Goal: Information Seeking & Learning: Find specific page/section

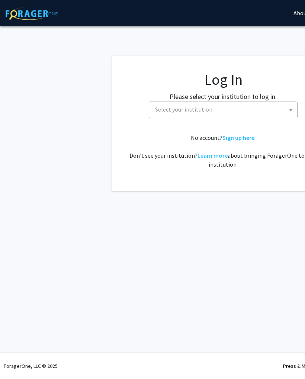
click at [285, 108] on span "Select your institution" at bounding box center [224, 109] width 145 height 15
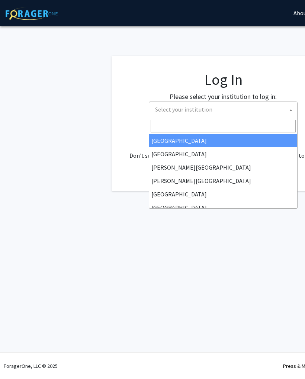
click at [229, 122] on input "Search" at bounding box center [223, 126] width 145 height 13
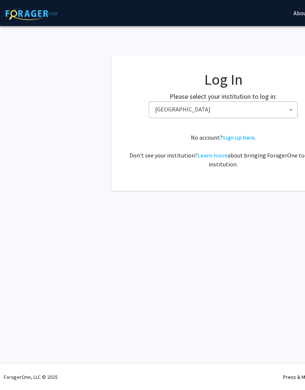
select select "6"
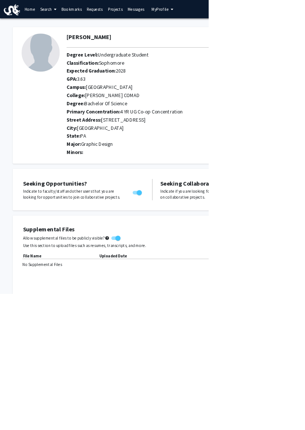
checkbox input "false"
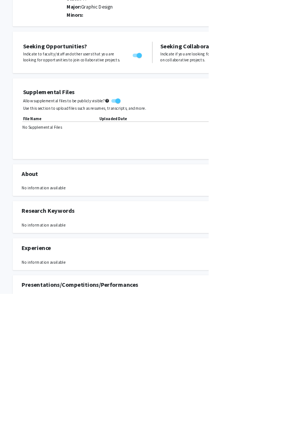
scroll to position [201, 0]
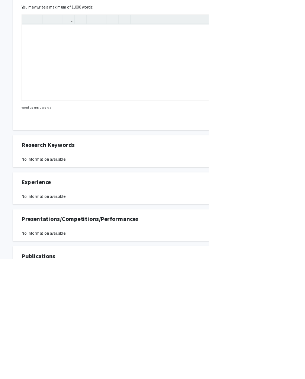
scroll to position [432, 0]
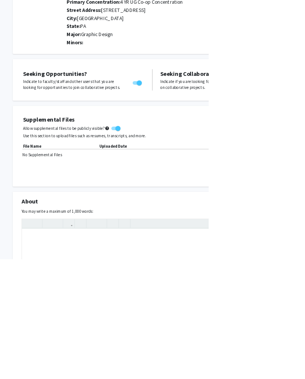
scroll to position [0, 0]
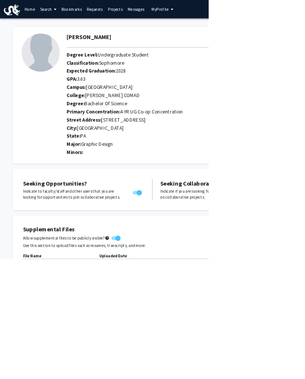
click at [72, 16] on link "Search" at bounding box center [70, 13] width 31 height 26
click at [73, 20] on link "Search" at bounding box center [70, 13] width 31 height 26
click at [69, 16] on link "Search" at bounding box center [70, 13] width 31 height 26
click at [87, 34] on span "Faculty/Staff" at bounding box center [82, 34] width 55 height 15
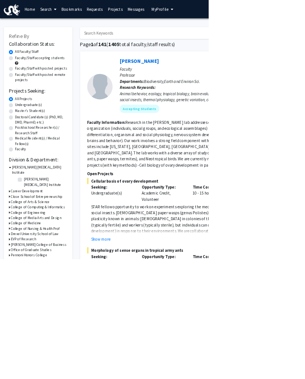
click at [71, 87] on label "Faculty/Staff accepting students" at bounding box center [58, 85] width 73 height 8
click at [27, 86] on input "Faculty/Staff accepting students" at bounding box center [24, 83] width 5 height 5
radio input "true"
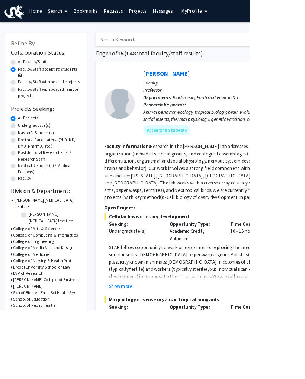
click at [40, 151] on label "Undergraduate(s)" at bounding box center [41, 153] width 39 height 8
click at [27, 151] on input "Undergraduate(s)" at bounding box center [24, 151] width 5 height 5
radio input "true"
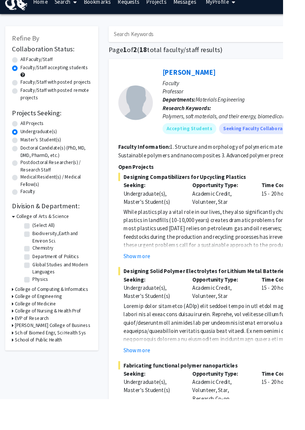
scroll to position [12, 0]
click at [19, 231] on h3 "College of Arts & Science" at bounding box center [45, 233] width 57 height 8
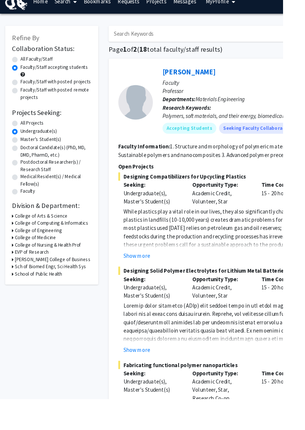
scroll to position [12, 0]
click at [90, 241] on h3 "College of Computing & Informatics" at bounding box center [55, 241] width 79 height 8
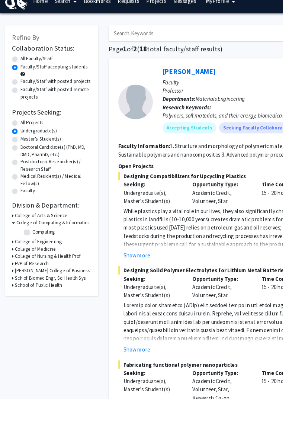
click at [35, 250] on label "Computing" at bounding box center [47, 250] width 24 height 8
click at [35, 250] on input "Computing" at bounding box center [37, 248] width 5 height 5
checkbox input "true"
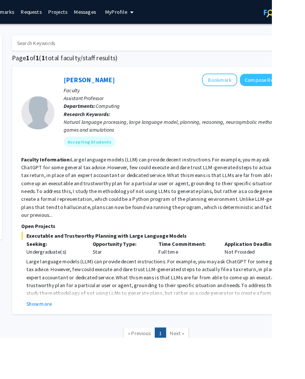
scroll to position [0, 104]
click at [196, 370] on span "Next »" at bounding box center [199, 373] width 16 height 7
click at [193, 370] on span "Next »" at bounding box center [199, 373] width 16 height 7
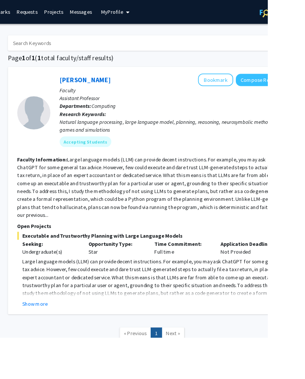
scroll to position [0, 0]
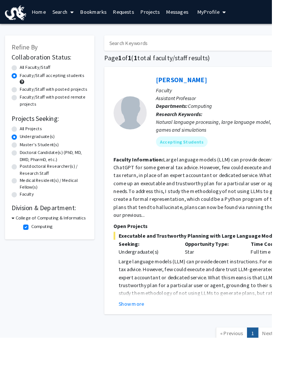
click at [35, 257] on label "Computing" at bounding box center [47, 255] width 24 height 8
click at [35, 255] on input "Computing" at bounding box center [37, 253] width 5 height 5
checkbox input "false"
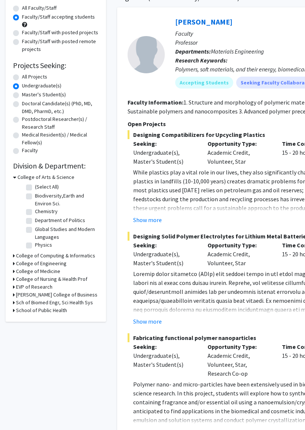
scroll to position [68, 0]
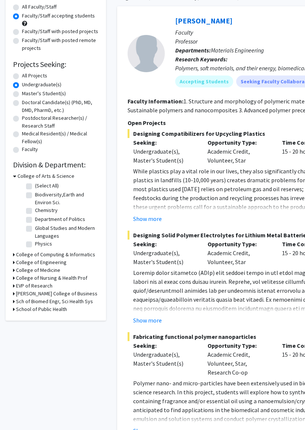
click at [45, 284] on h3 "EVP of Research" at bounding box center [34, 286] width 36 height 8
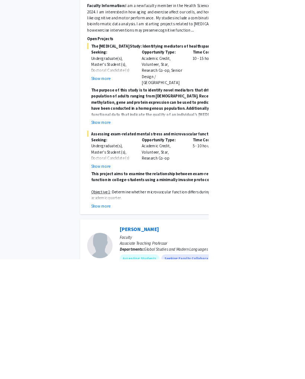
scroll to position [2128, 0]
